Goal: Task Accomplishment & Management: Manage account settings

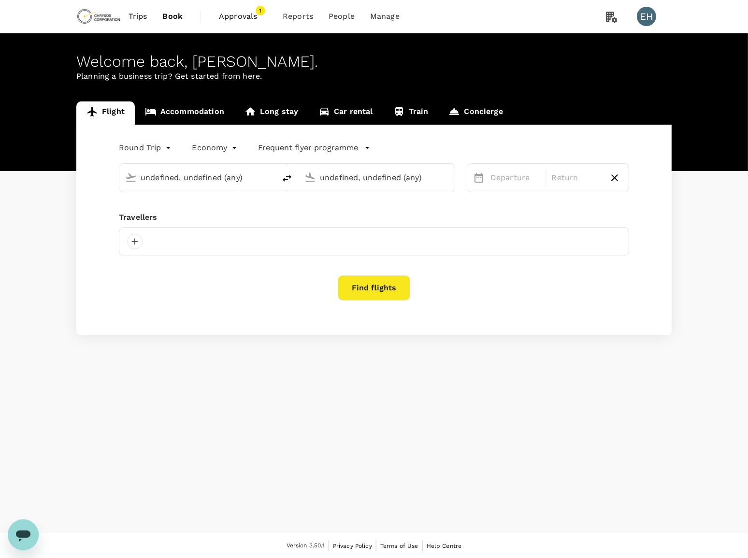
type input "Vancouver Intl (YVR)"
type input "Adelaide (ADL)"
type input "Vancouver Intl (YVR)"
type input "Adelaide (ADL)"
type input "Vancouver Intl (YVR)"
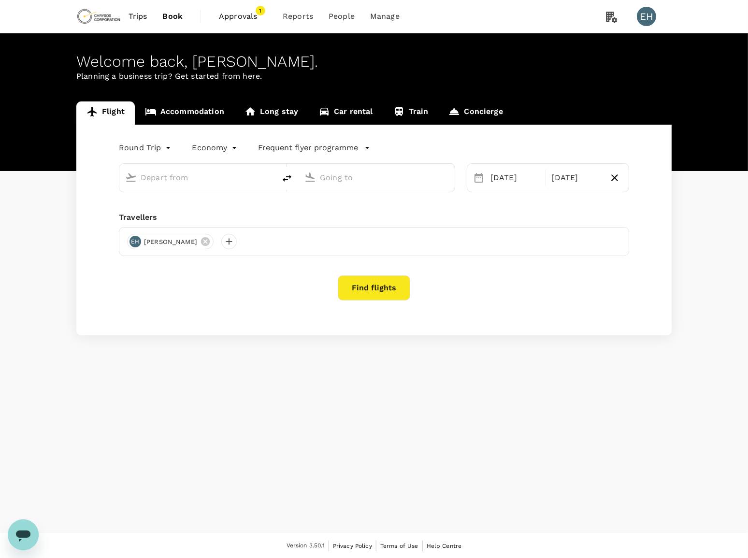
type input "Adelaide (ADL)"
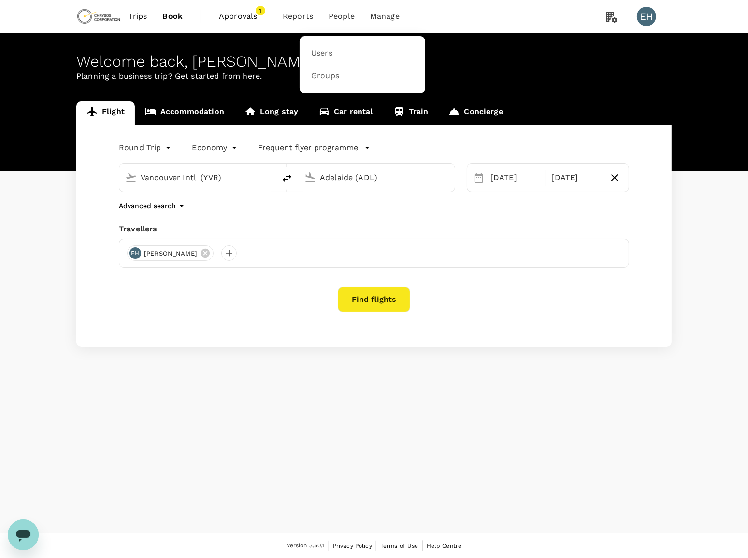
click at [345, 19] on span "People" at bounding box center [342, 17] width 26 height 12
click at [337, 50] on link "Users" at bounding box center [363, 53] width 114 height 23
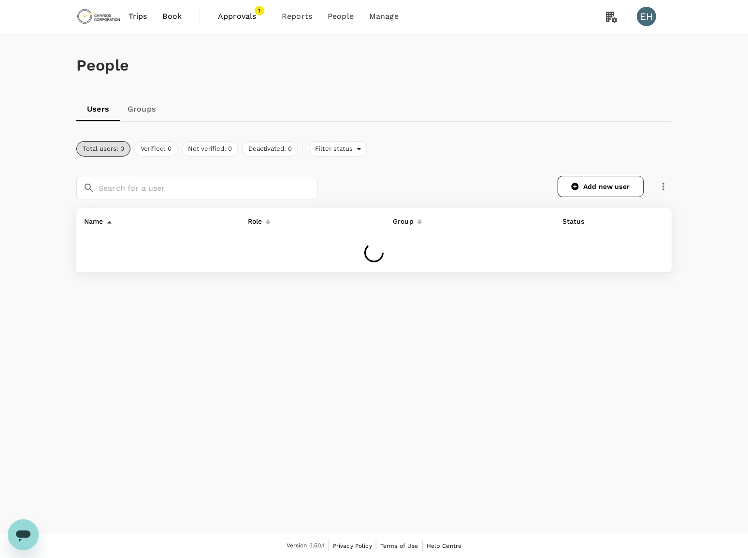
click at [147, 110] on link "Groups" at bounding box center [142, 109] width 44 height 23
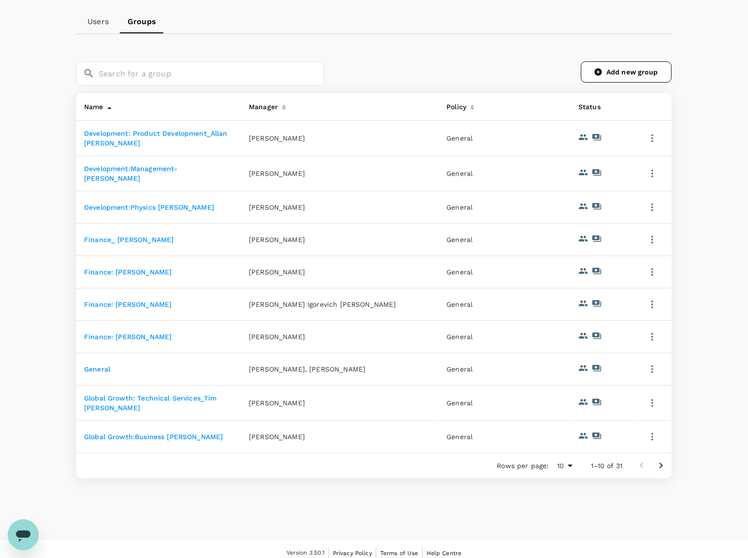
scroll to position [97, 0]
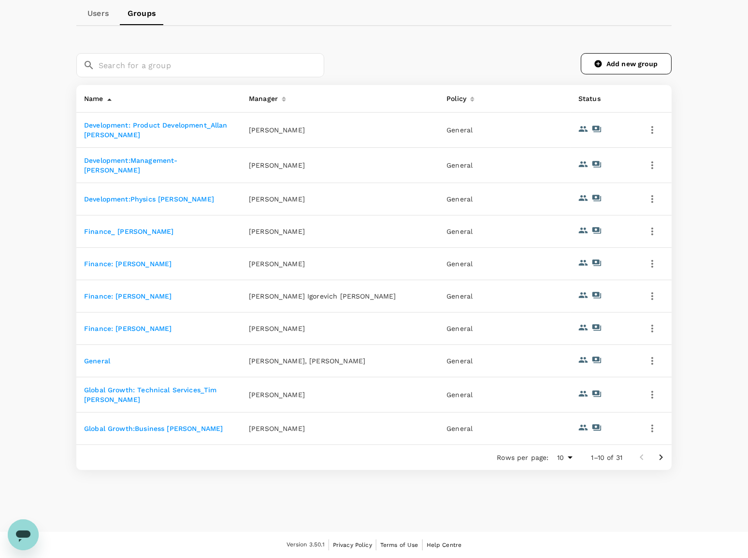
click at [666, 457] on icon "Go to next page" at bounding box center [662, 458] width 12 height 12
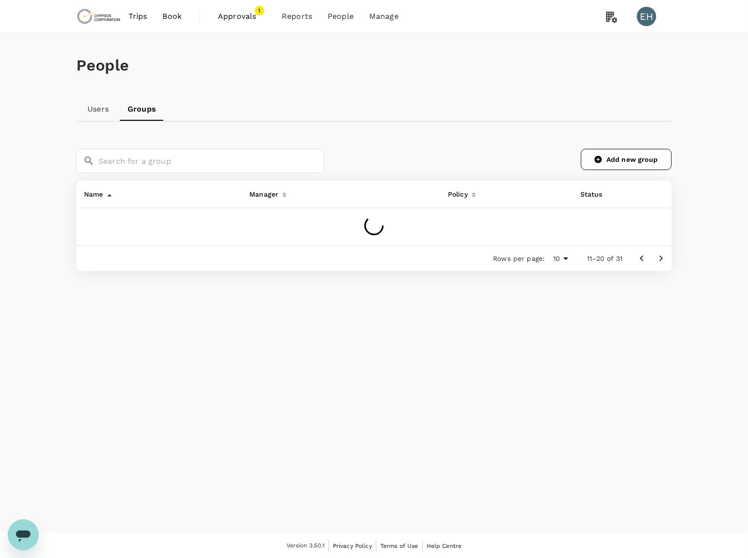
scroll to position [92, 0]
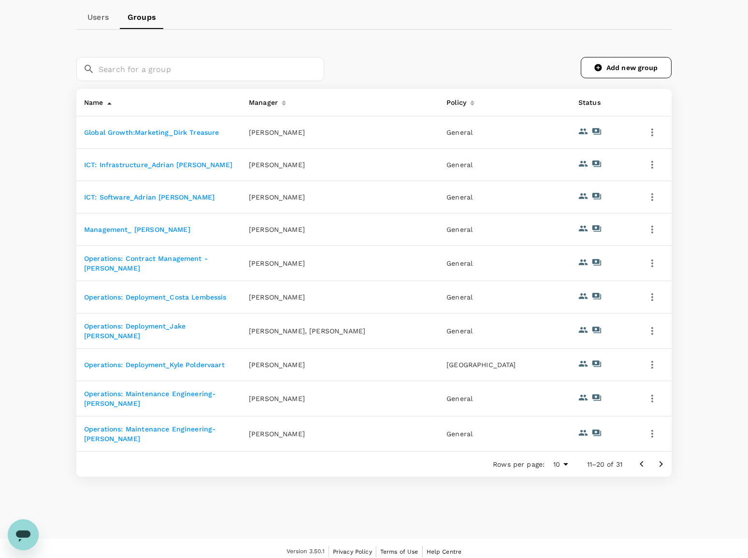
click at [656, 459] on icon "Go to next page" at bounding box center [662, 465] width 12 height 12
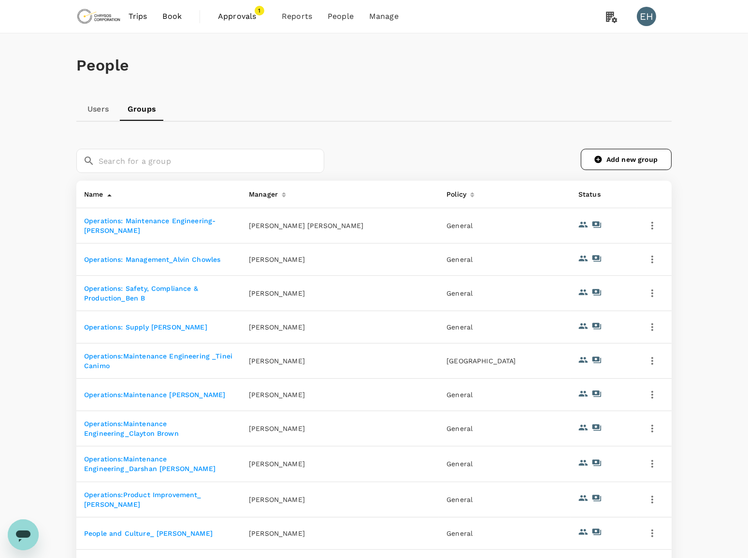
scroll to position [97, 0]
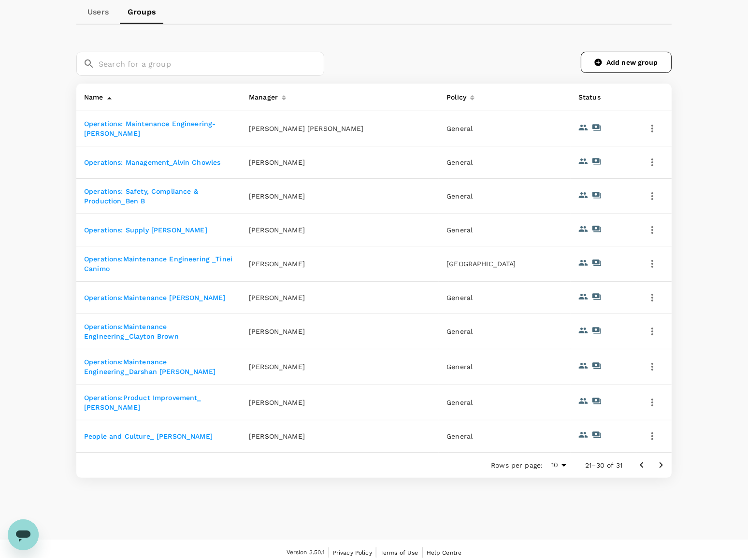
click at [656, 468] on icon "Go to next page" at bounding box center [662, 466] width 12 height 12
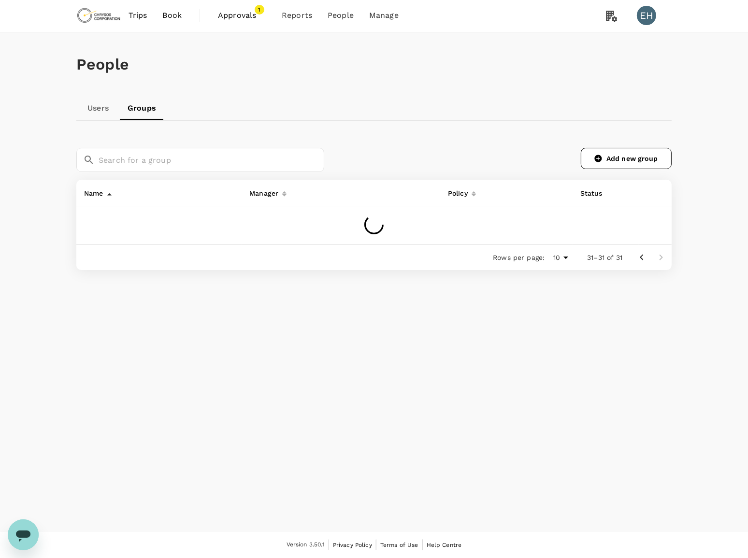
scroll to position [0, 0]
click at [636, 253] on icon "Go to previous page" at bounding box center [642, 256] width 12 height 12
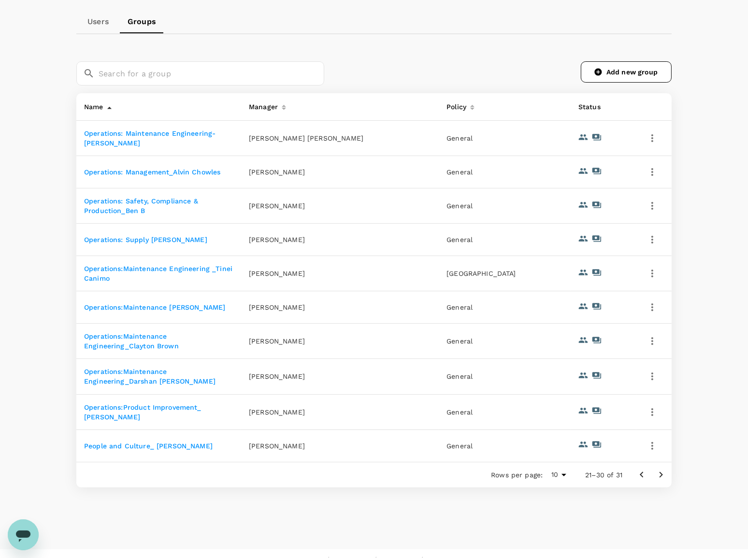
scroll to position [88, 0]
click at [122, 345] on link "Operations:Maintenance Engineering_Clayton Brown" at bounding box center [131, 340] width 95 height 17
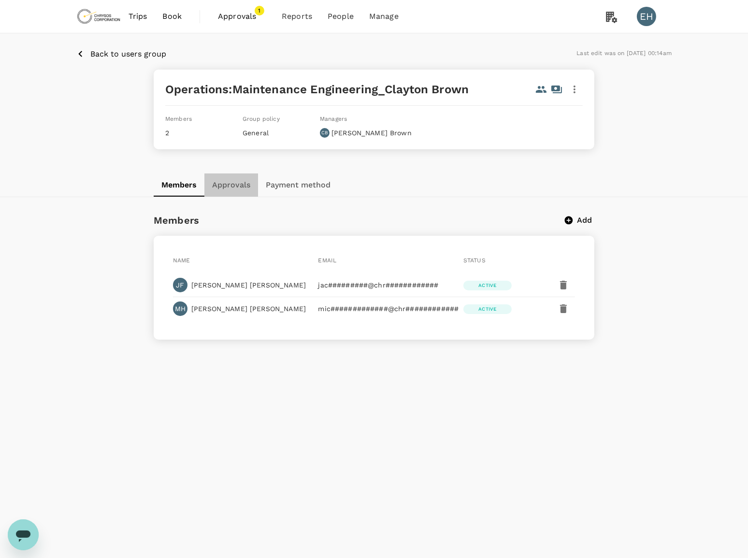
click at [232, 192] on button "Approvals" at bounding box center [232, 185] width 54 height 23
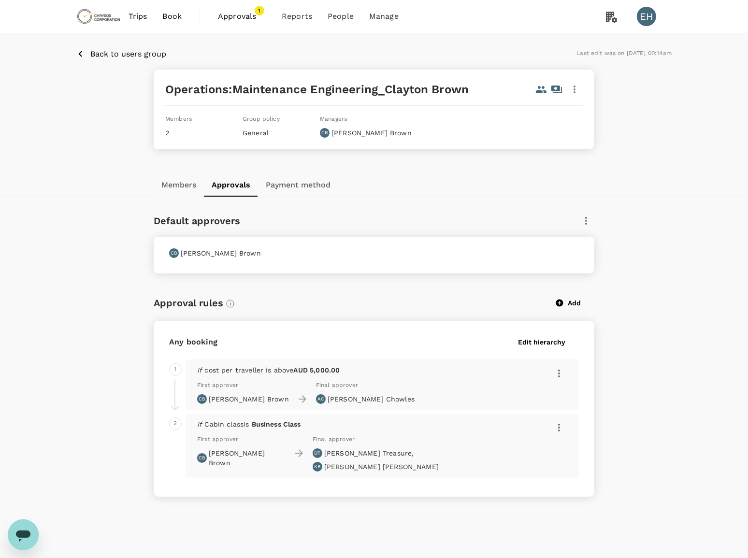
click at [181, 185] on button "Members" at bounding box center [179, 185] width 50 height 23
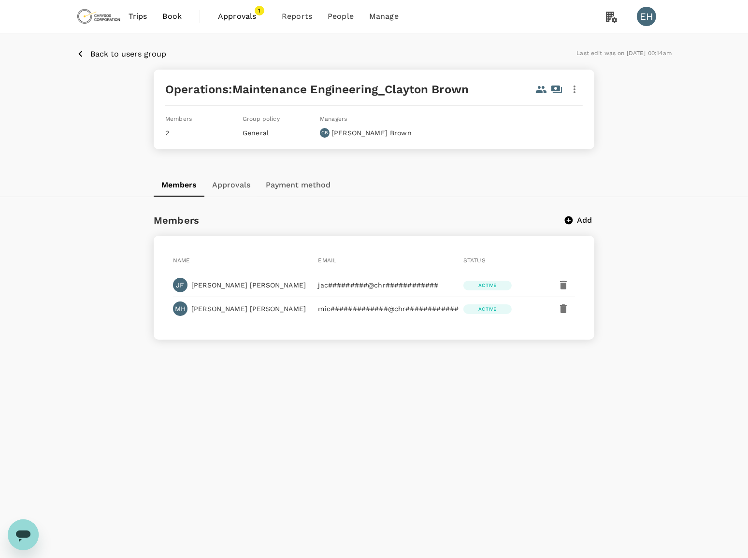
click at [583, 221] on p "Add" at bounding box center [585, 221] width 15 height 12
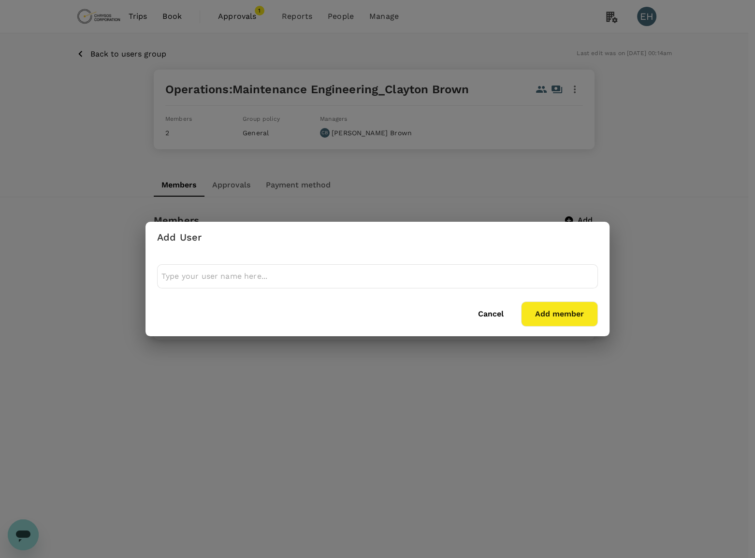
click at [410, 261] on div "Cancel Add member" at bounding box center [378, 295] width 464 height 84
click at [407, 269] on input "text" at bounding box center [377, 276] width 432 height 15
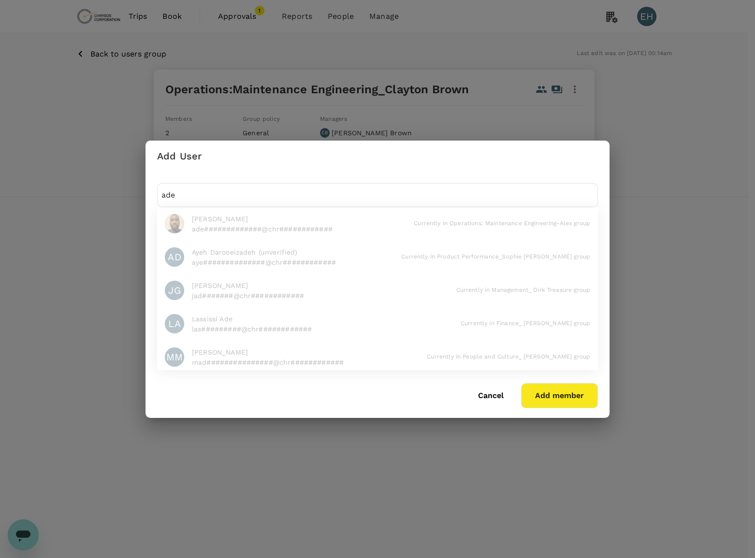
type input "ade"
click at [198, 221] on li "[PERSON_NAME] ade#############@chr############ Currently in Operations: Mainten…" at bounding box center [377, 223] width 441 height 33
click at [495, 399] on button "Cancel" at bounding box center [491, 396] width 53 height 24
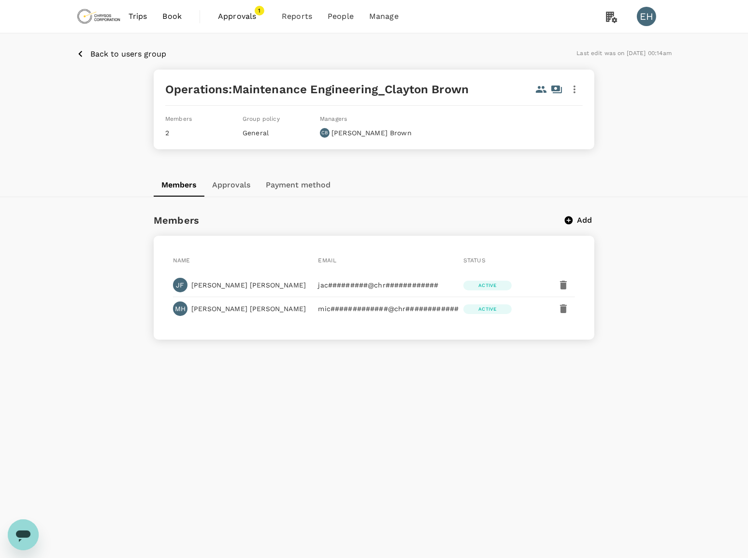
click at [120, 51] on p "Back to users group" at bounding box center [128, 54] width 76 height 12
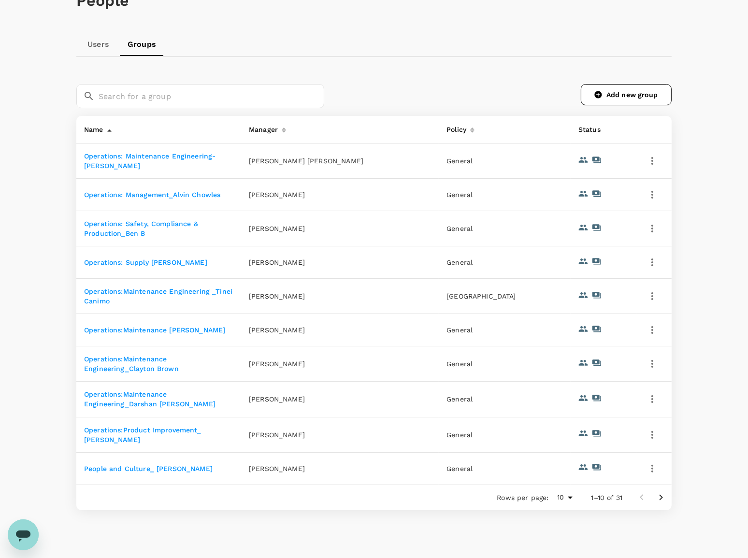
scroll to position [88, 0]
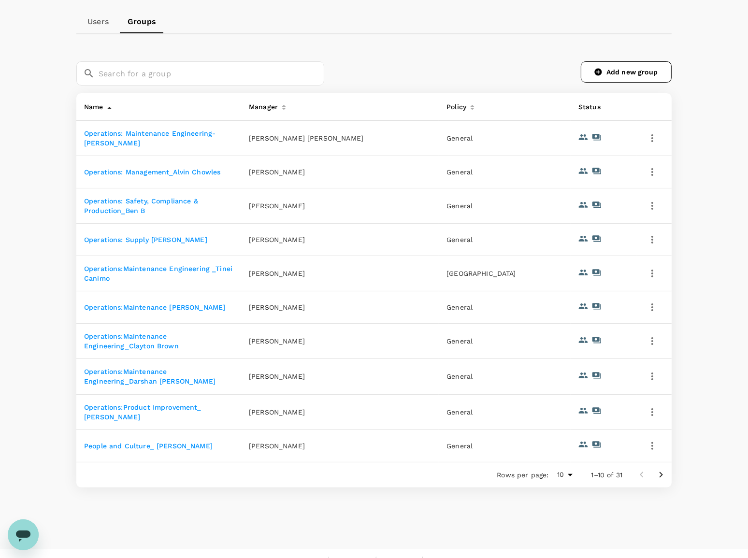
click at [667, 478] on icon "Go to next page" at bounding box center [662, 475] width 12 height 12
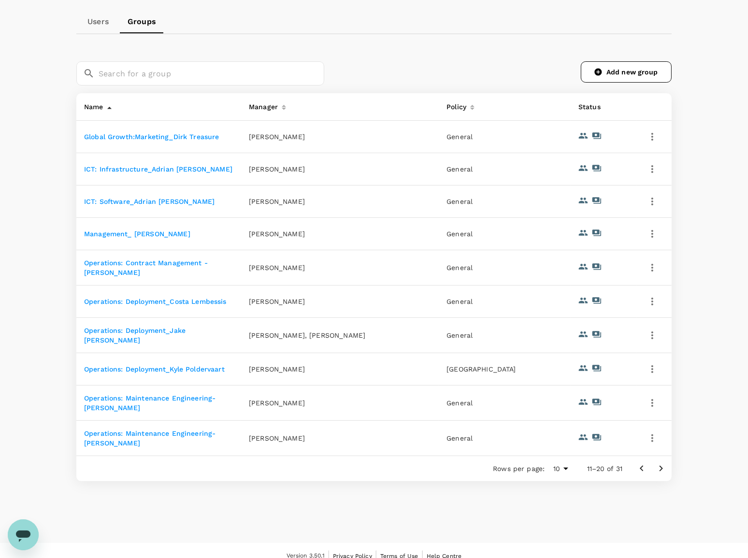
click at [193, 399] on link "Operations: Maintenance Engineering-[PERSON_NAME]" at bounding box center [150, 403] width 132 height 17
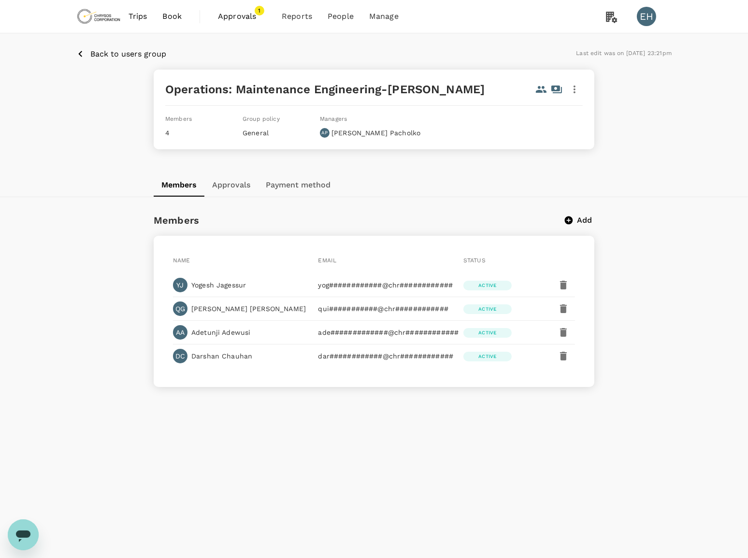
click at [571, 282] on button "button" at bounding box center [563, 285] width 23 height 23
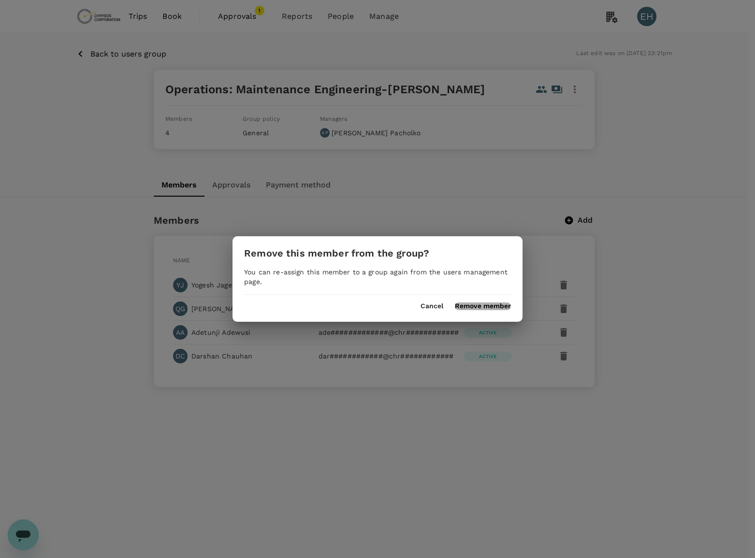
click at [494, 303] on button "Remove member" at bounding box center [483, 307] width 56 height 8
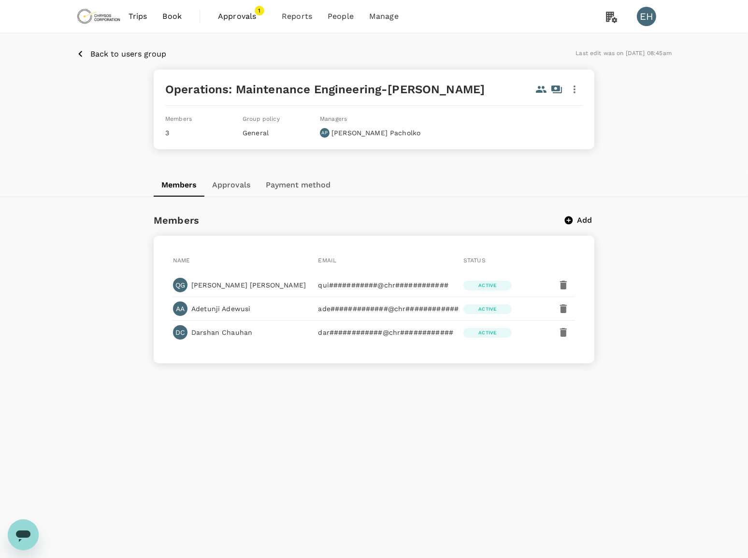
click at [561, 288] on icon "button" at bounding box center [563, 285] width 7 height 9
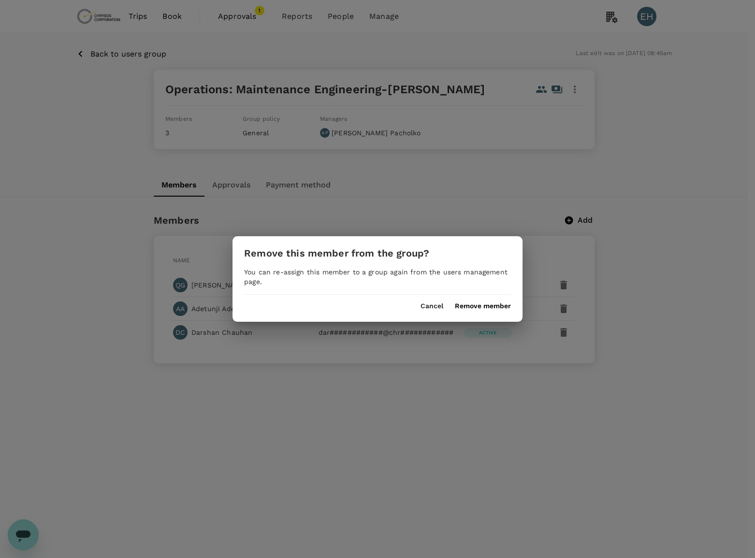
click at [498, 305] on button "Remove member" at bounding box center [483, 307] width 56 height 8
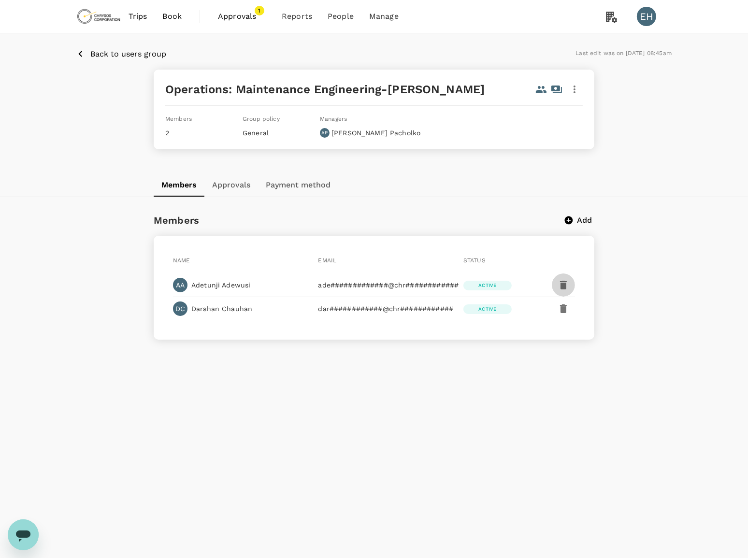
click at [568, 280] on icon "button" at bounding box center [564, 285] width 12 height 12
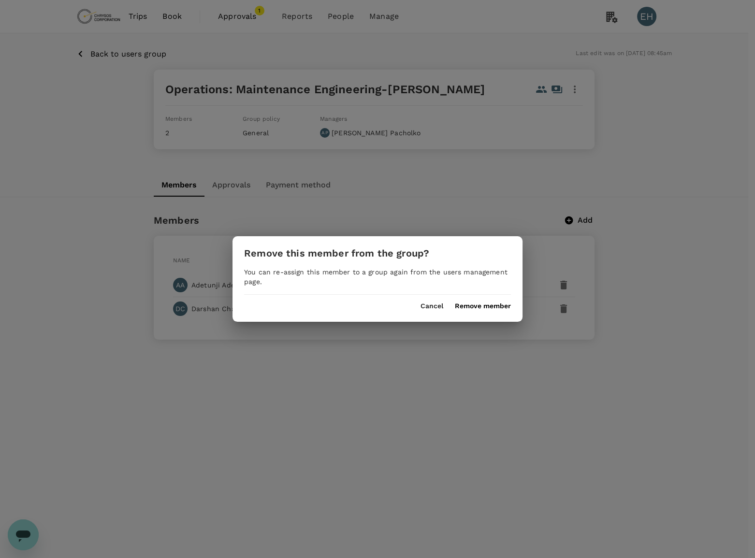
click at [464, 309] on button "Remove member" at bounding box center [483, 307] width 56 height 8
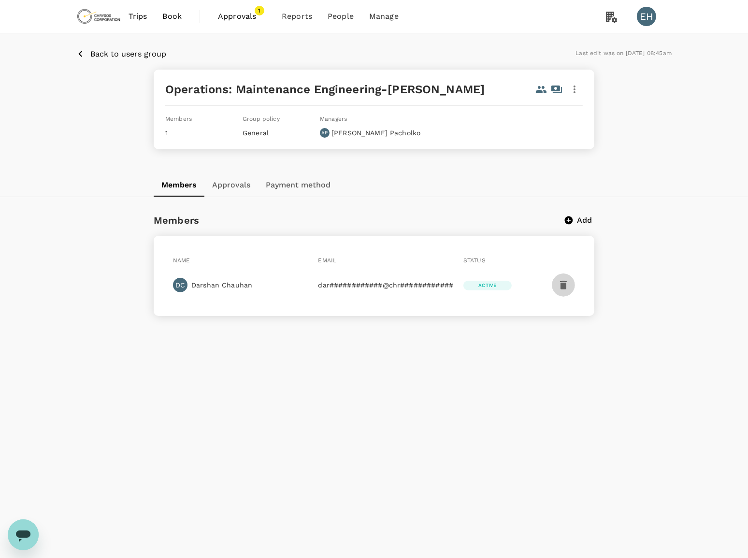
click at [566, 287] on icon "button" at bounding box center [563, 285] width 7 height 9
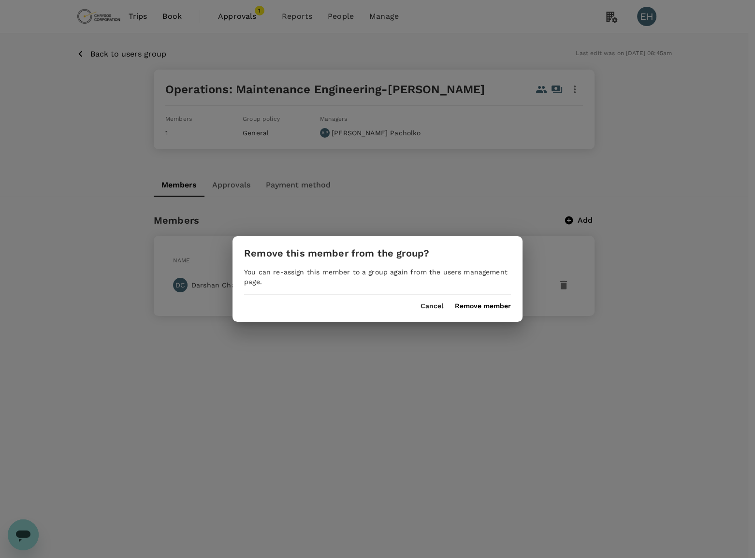
click at [468, 305] on button "Remove member" at bounding box center [483, 307] width 56 height 8
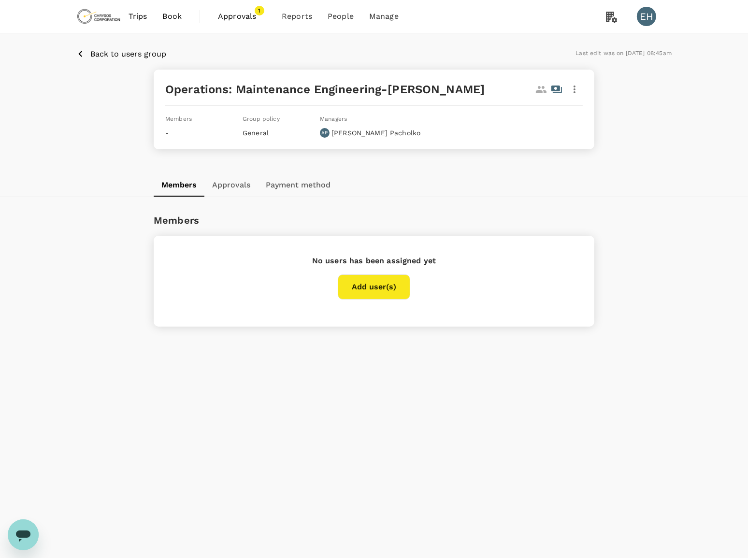
click at [153, 58] on p "Back to users group" at bounding box center [128, 54] width 76 height 12
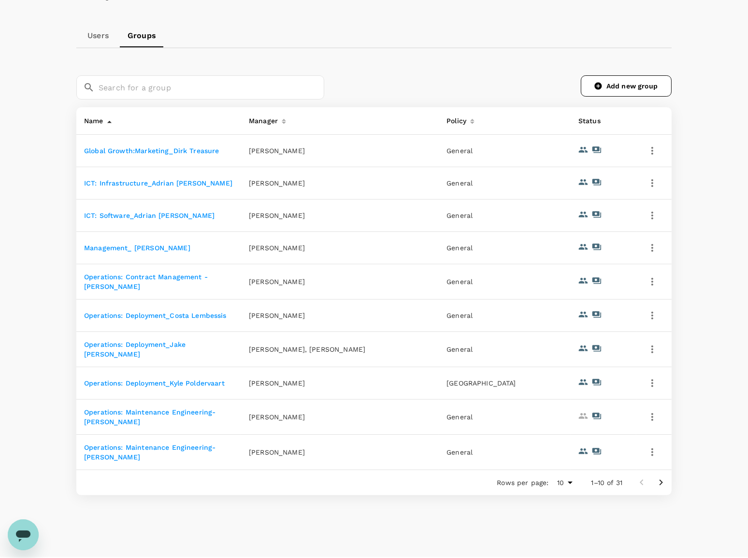
scroll to position [92, 0]
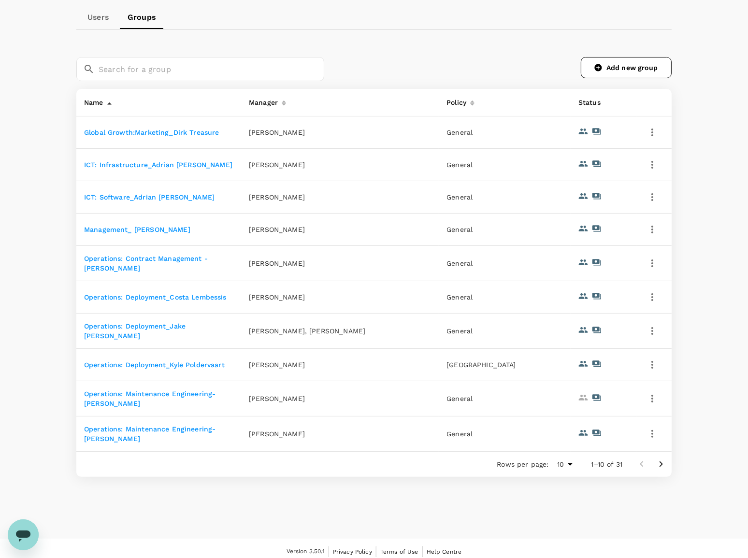
click at [658, 393] on icon "button" at bounding box center [653, 399] width 12 height 12
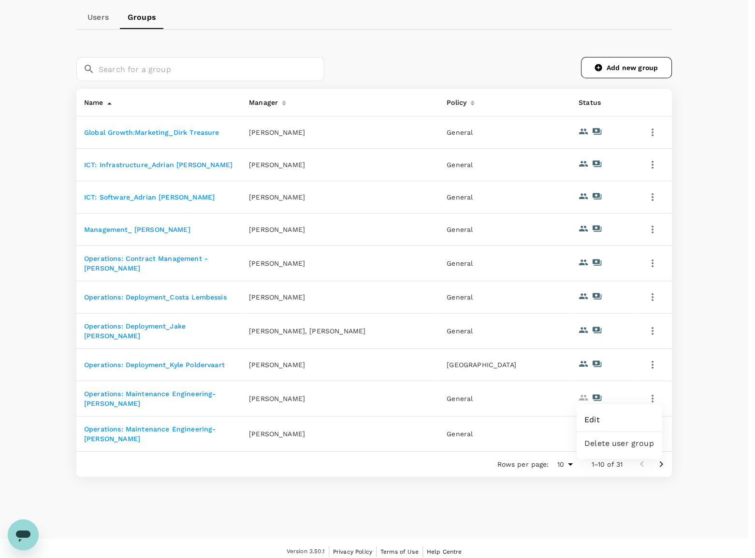
click at [458, 453] on div at bounding box center [377, 279] width 755 height 558
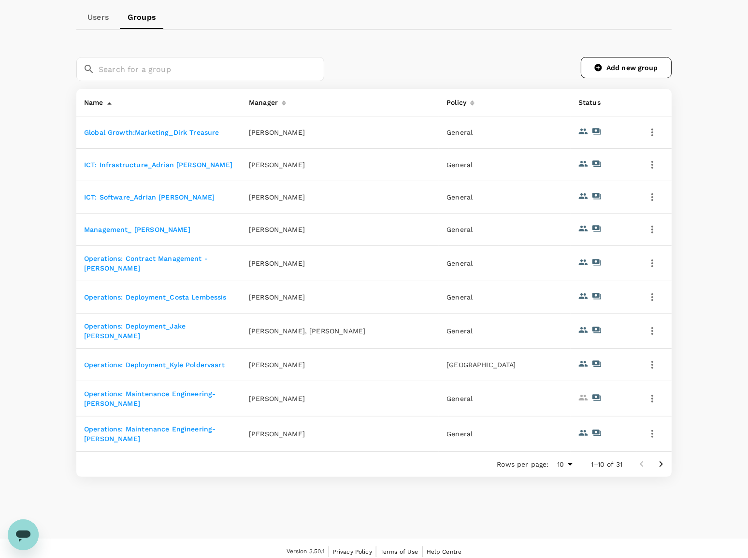
click at [661, 462] on icon "Go to next page" at bounding box center [661, 465] width 3 height 6
click at [662, 463] on icon "Go to next page" at bounding box center [662, 465] width 12 height 12
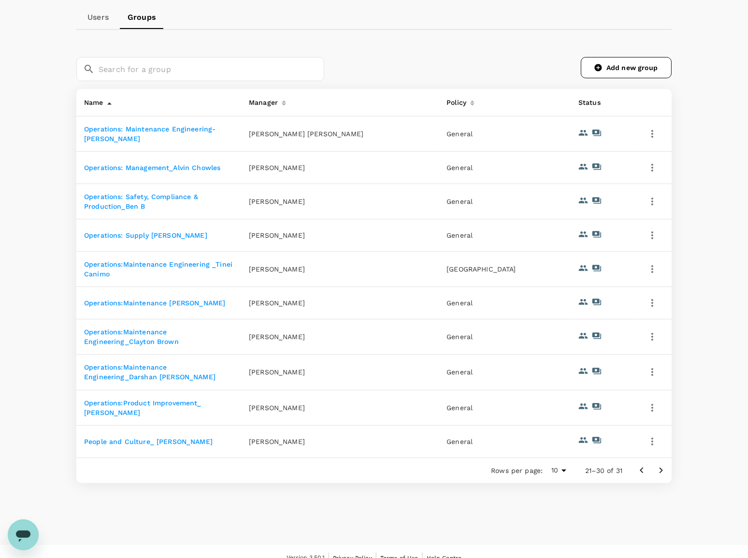
click at [168, 340] on link "Operations:Maintenance Engineering_Clayton Brown" at bounding box center [131, 336] width 95 height 17
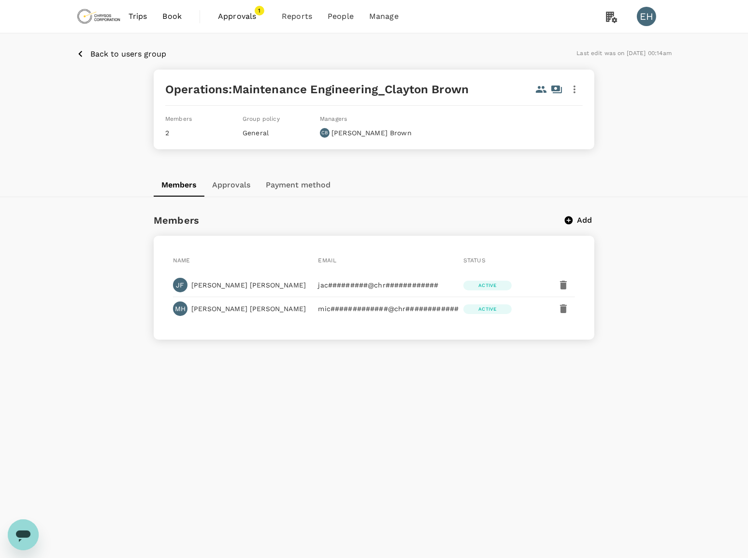
click at [586, 218] on p "Add" at bounding box center [585, 221] width 15 height 12
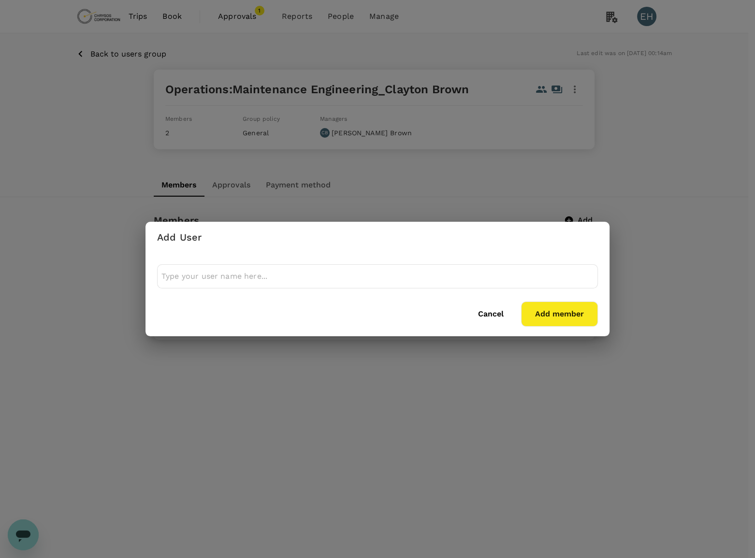
click at [338, 283] on div at bounding box center [377, 276] width 441 height 24
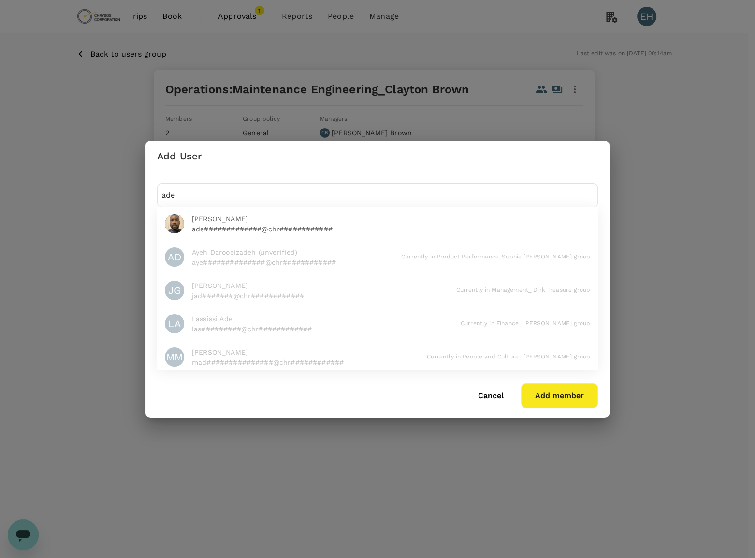
type input "ade"
click at [225, 220] on span "[PERSON_NAME]" at bounding box center [391, 219] width 398 height 10
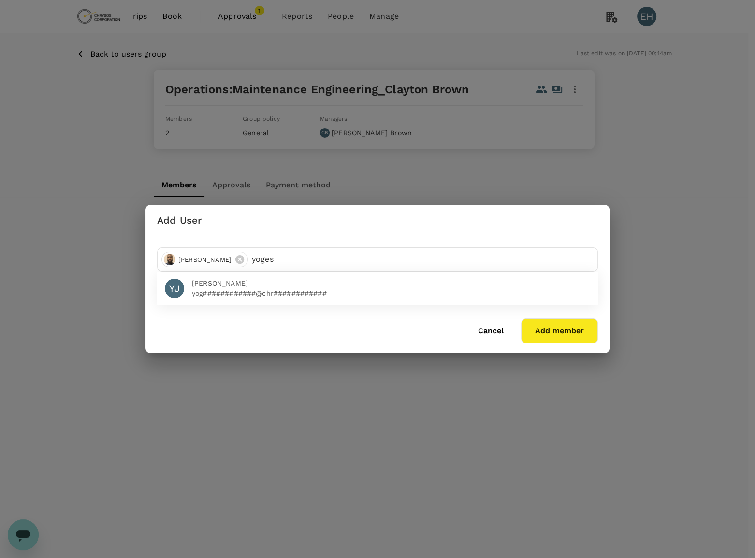
type input "yoges"
click at [278, 284] on span "[PERSON_NAME]" at bounding box center [391, 283] width 398 height 10
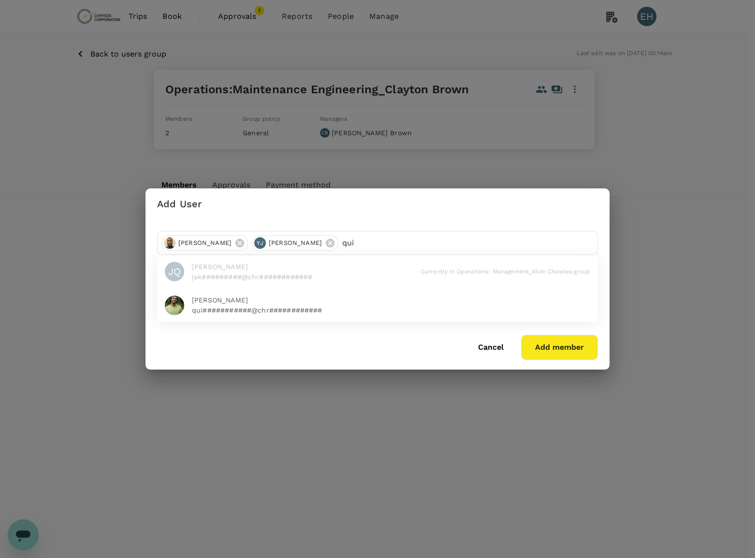
type input "qui"
click at [368, 308] on p "qui###########@chr############" at bounding box center [391, 311] width 398 height 10
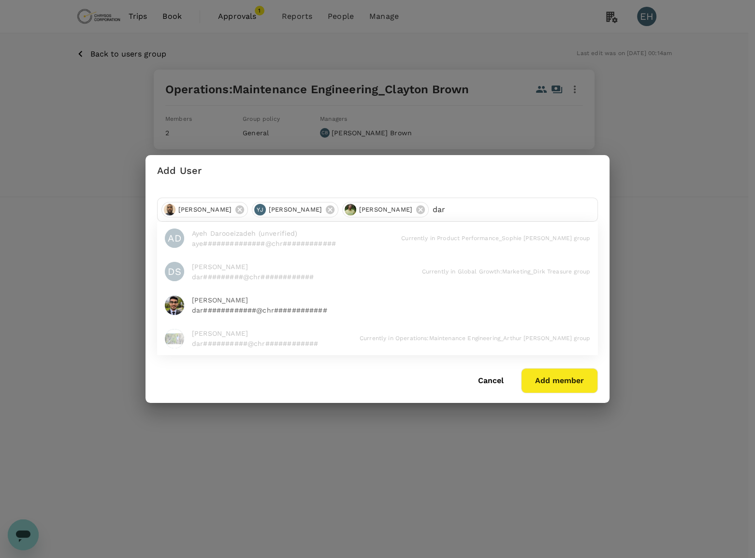
type input "dar"
click at [334, 295] on span "[PERSON_NAME]" at bounding box center [391, 300] width 398 height 10
click at [555, 387] on button "Add member" at bounding box center [559, 380] width 77 height 25
